Goal: Information Seeking & Learning: Learn about a topic

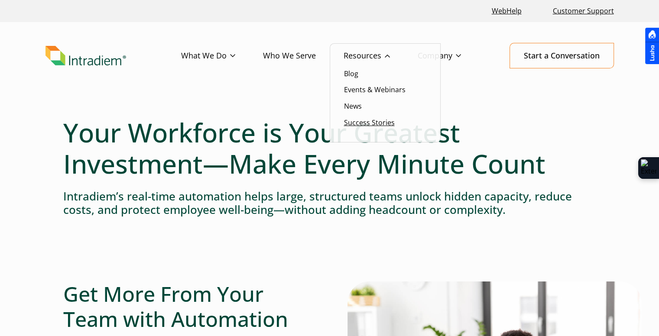
click at [378, 124] on link "Success Stories" at bounding box center [369, 123] width 51 height 10
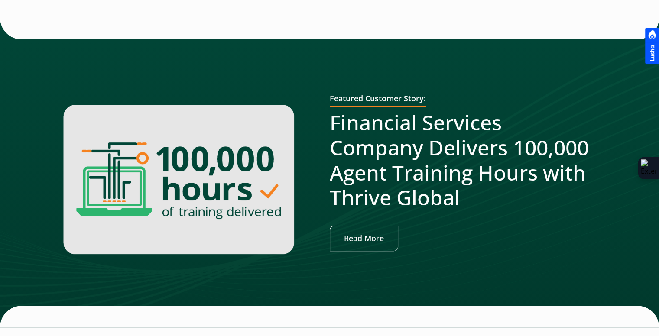
scroll to position [520, 0]
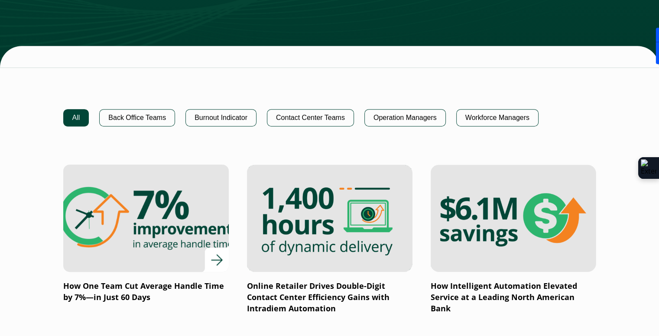
click at [166, 198] on img at bounding box center [145, 218] width 198 height 129
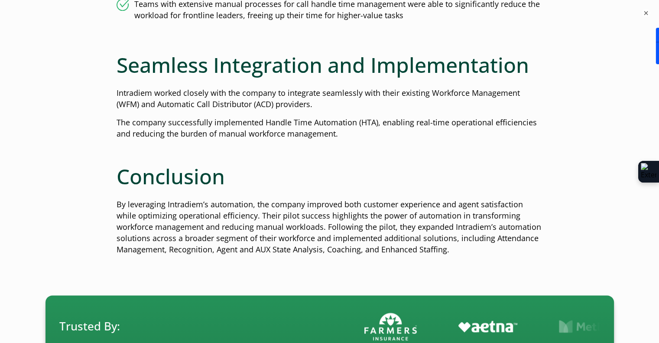
scroll to position [1213, 0]
